Goal: Consume media (video, audio)

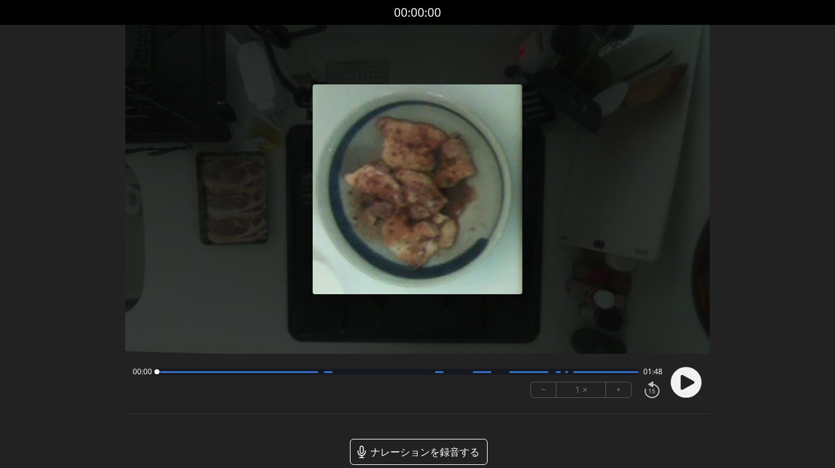
click at [695, 382] on circle at bounding box center [686, 382] width 31 height 31
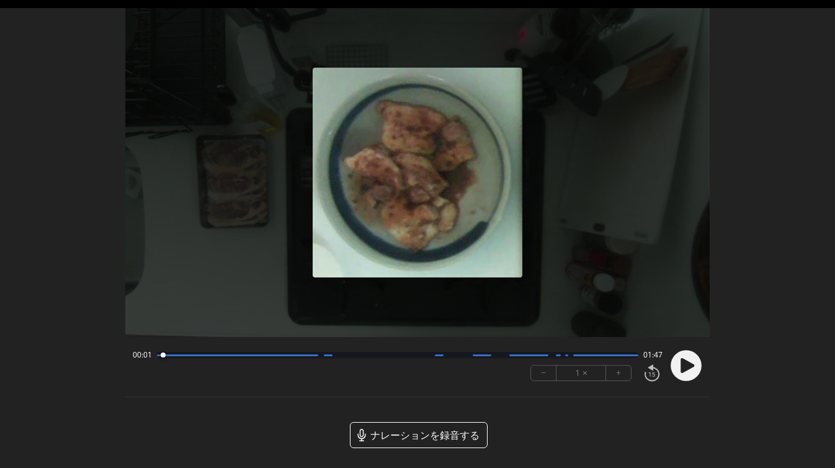
drag, startPoint x: 266, startPoint y: 358, endPoint x: 156, endPoint y: 357, distance: 109.2
click at [156, 357] on div at bounding box center [163, 355] width 17 height 17
click at [690, 363] on icon at bounding box center [689, 365] width 3 height 13
drag, startPoint x: 161, startPoint y: 354, endPoint x: 154, endPoint y: 354, distance: 7.4
click at [159, 354] on div at bounding box center [161, 354] width 5 height 5
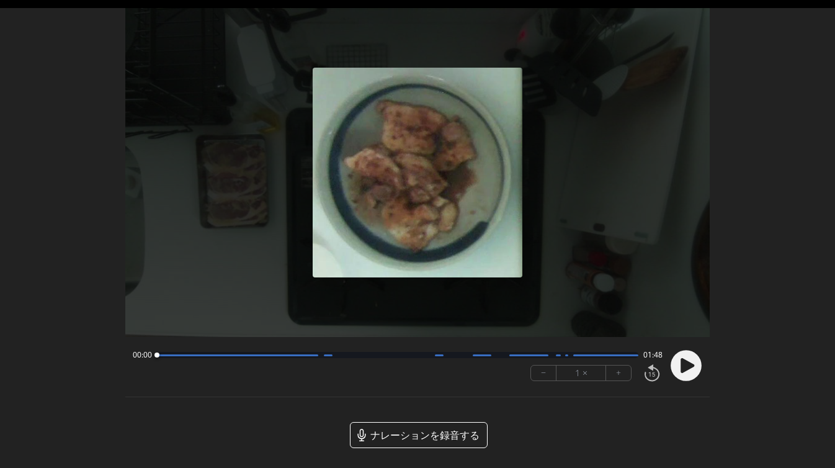
click at [686, 369] on icon at bounding box center [688, 365] width 14 height 15
click at [623, 374] on button "+" at bounding box center [618, 372] width 25 height 15
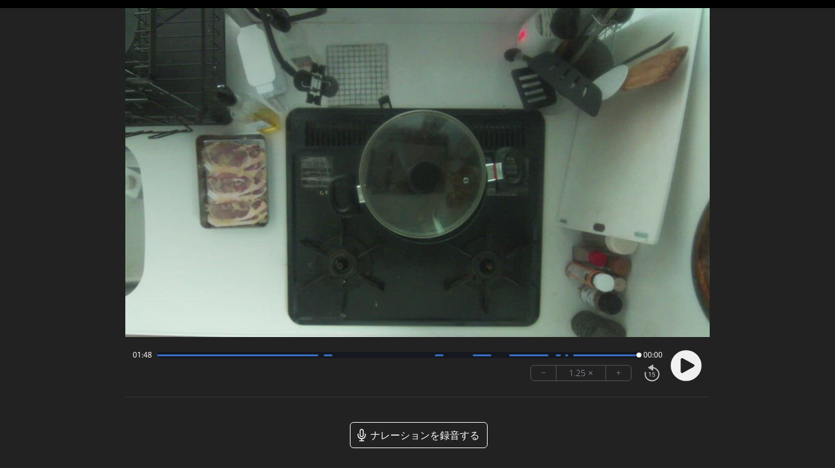
click at [683, 362] on icon at bounding box center [688, 365] width 14 height 15
click at [336, 357] on div at bounding box center [398, 355] width 482 height 6
click at [367, 357] on div at bounding box center [398, 355] width 482 height 6
